Goal: Task Accomplishment & Management: Manage account settings

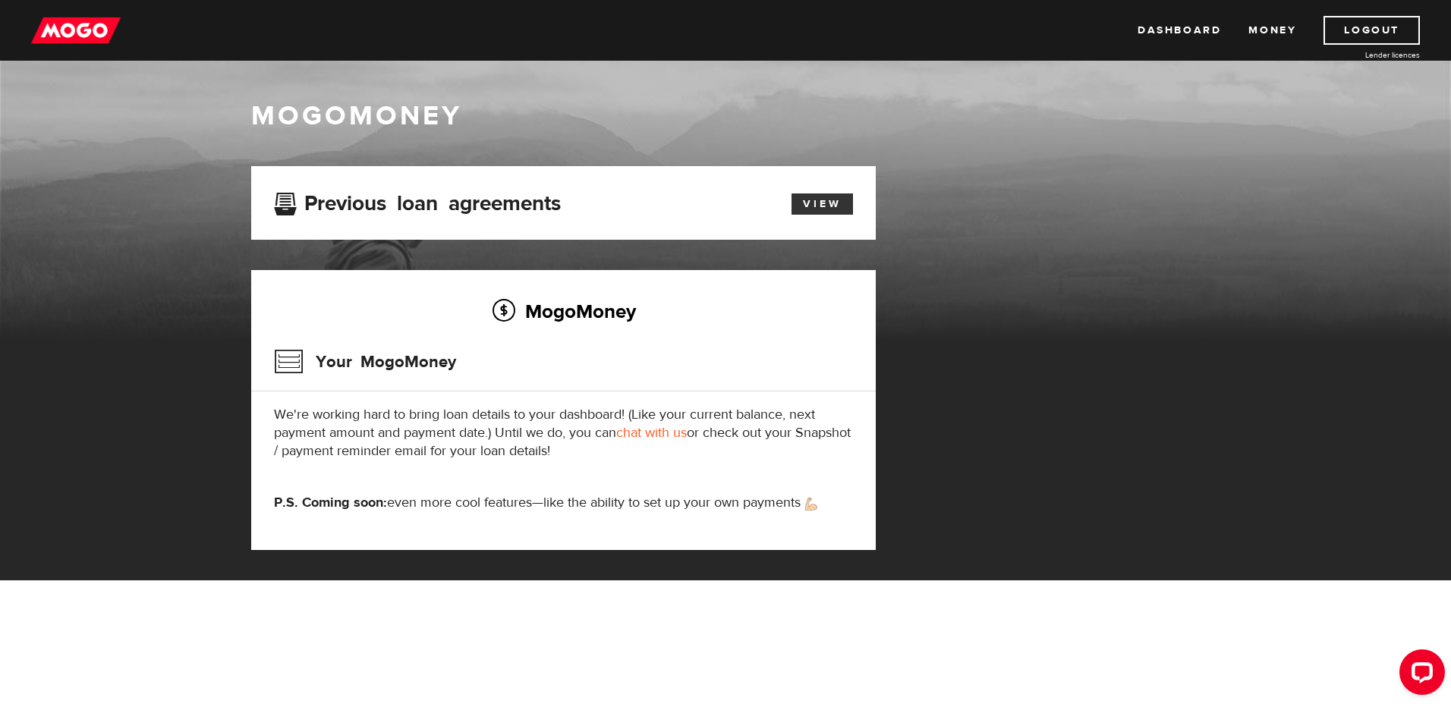
click at [825, 201] on link "View" at bounding box center [822, 204] width 61 height 21
click at [1435, 674] on button "Open LiveChat chat widget" at bounding box center [1422, 673] width 46 height 46
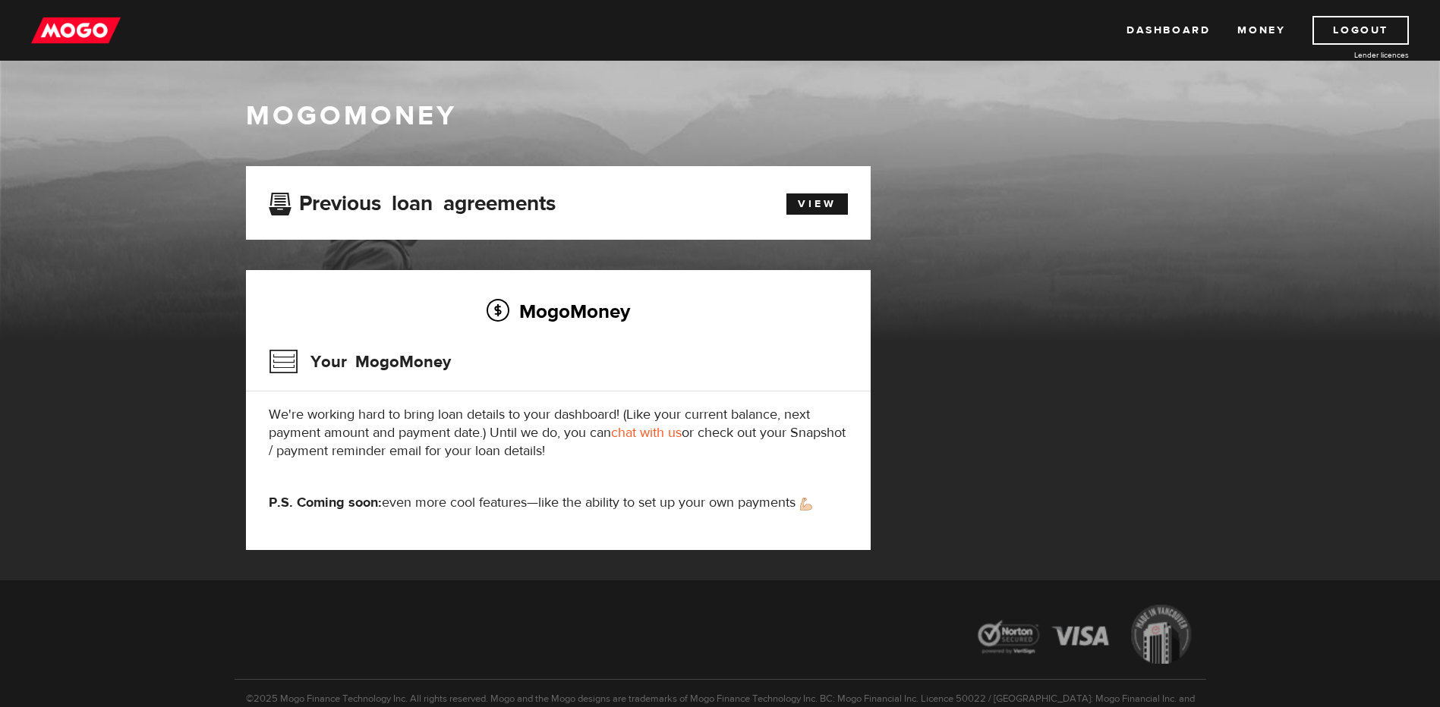
drag, startPoint x: 1220, startPoint y: 308, endPoint x: 1214, endPoint y: 325, distance: 18.0
click at [1221, 308] on div "MogoMoney" at bounding box center [720, 219] width 1440 height 243
click at [1393, 32] on link "Logout" at bounding box center [1360, 30] width 96 height 29
